Goal: Task Accomplishment & Management: Manage account settings

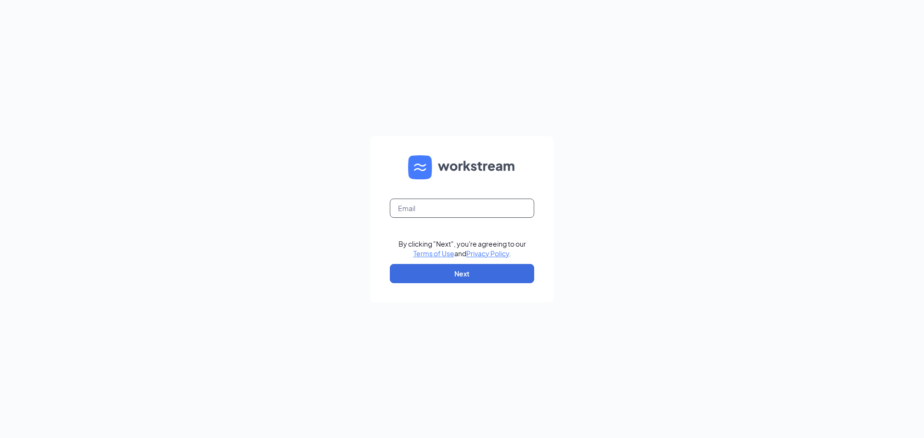
click at [398, 210] on input "text" at bounding box center [462, 208] width 144 height 19
type input "ccarter@ddcoastal.com"
click at [437, 264] on button "Next" at bounding box center [462, 273] width 144 height 19
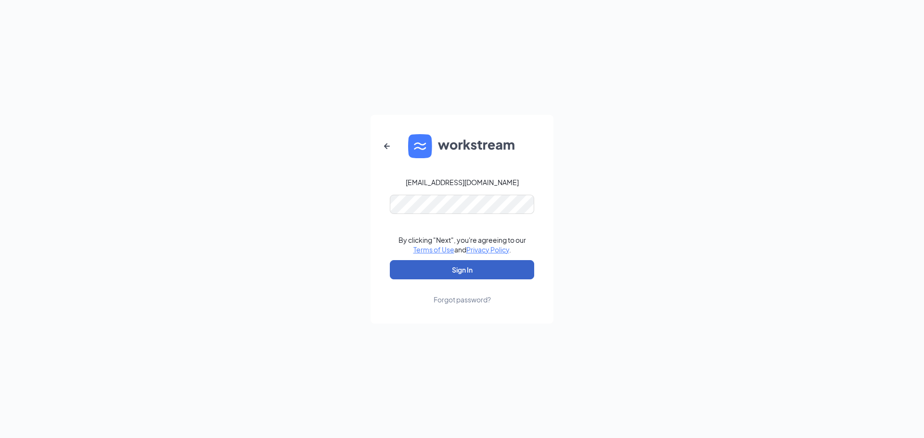
click at [436, 273] on button "Sign In" at bounding box center [462, 269] width 144 height 19
